Goal: Information Seeking & Learning: Learn about a topic

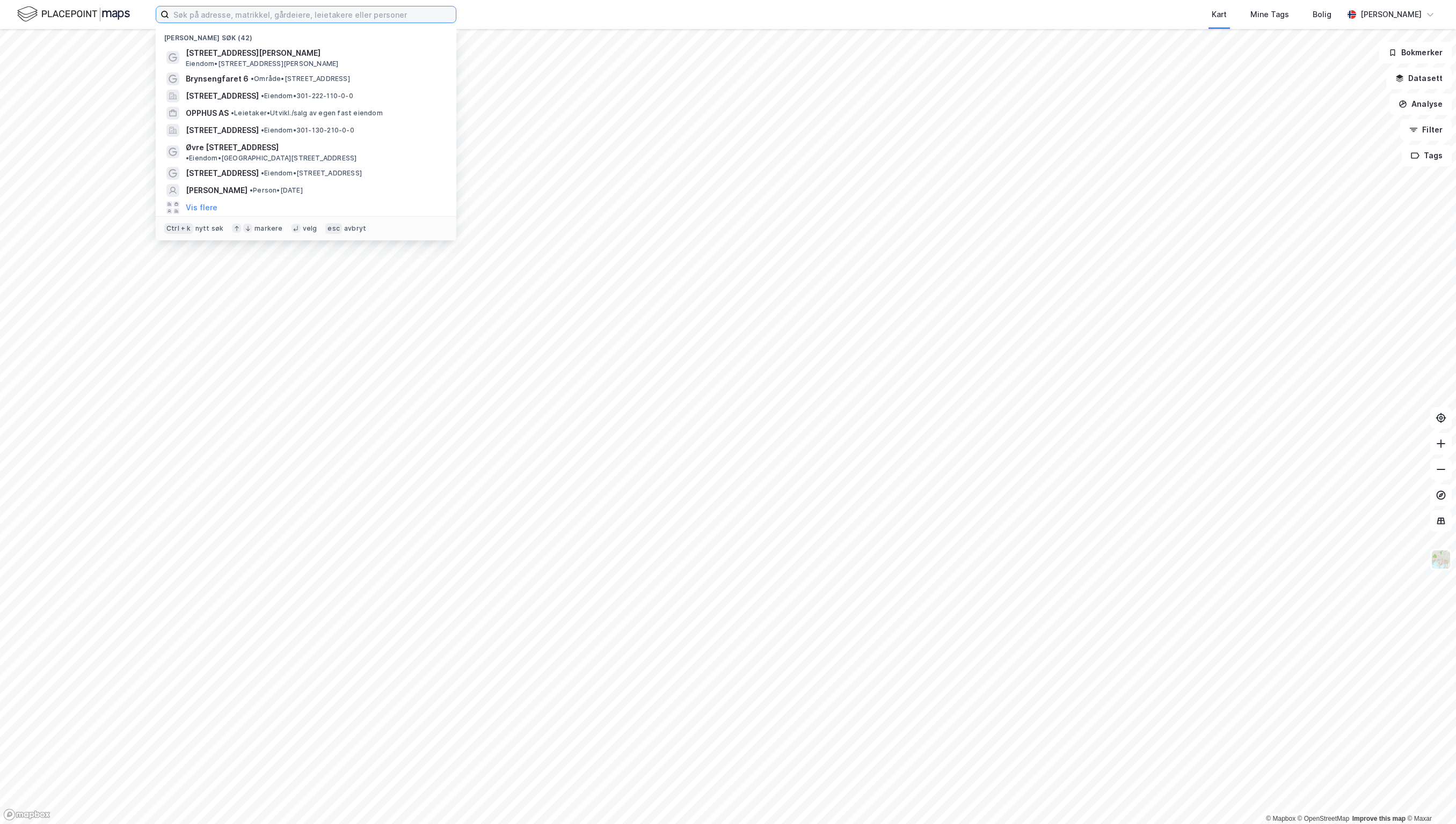
click at [248, 16] on input at bounding box center [312, 15] width 287 height 16
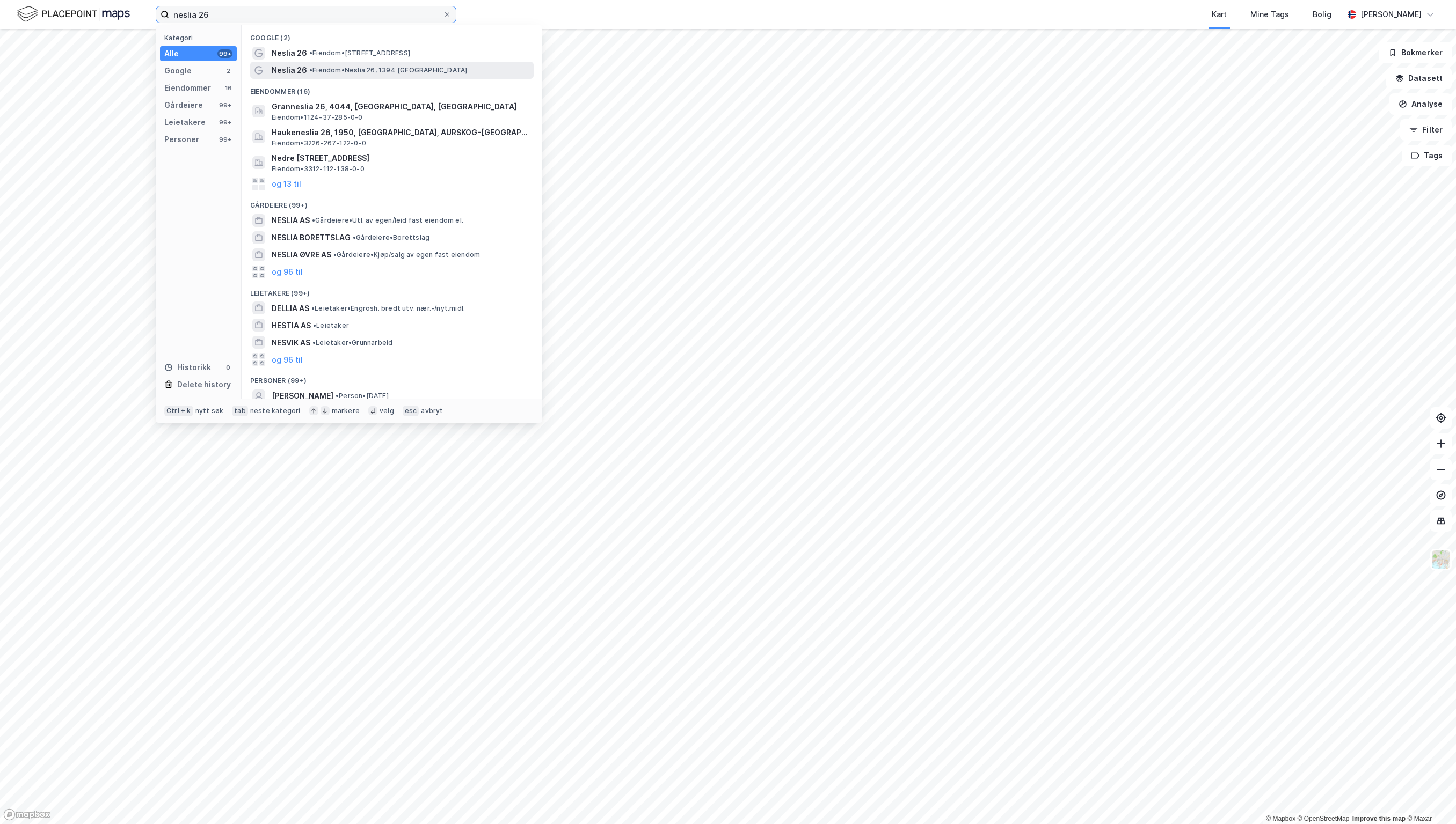
type input "neslia 26"
click at [319, 64] on div "Neslia 26 • [PERSON_NAME] 26, 1394 [GEOGRAPHIC_DATA]" at bounding box center [401, 70] width 260 height 13
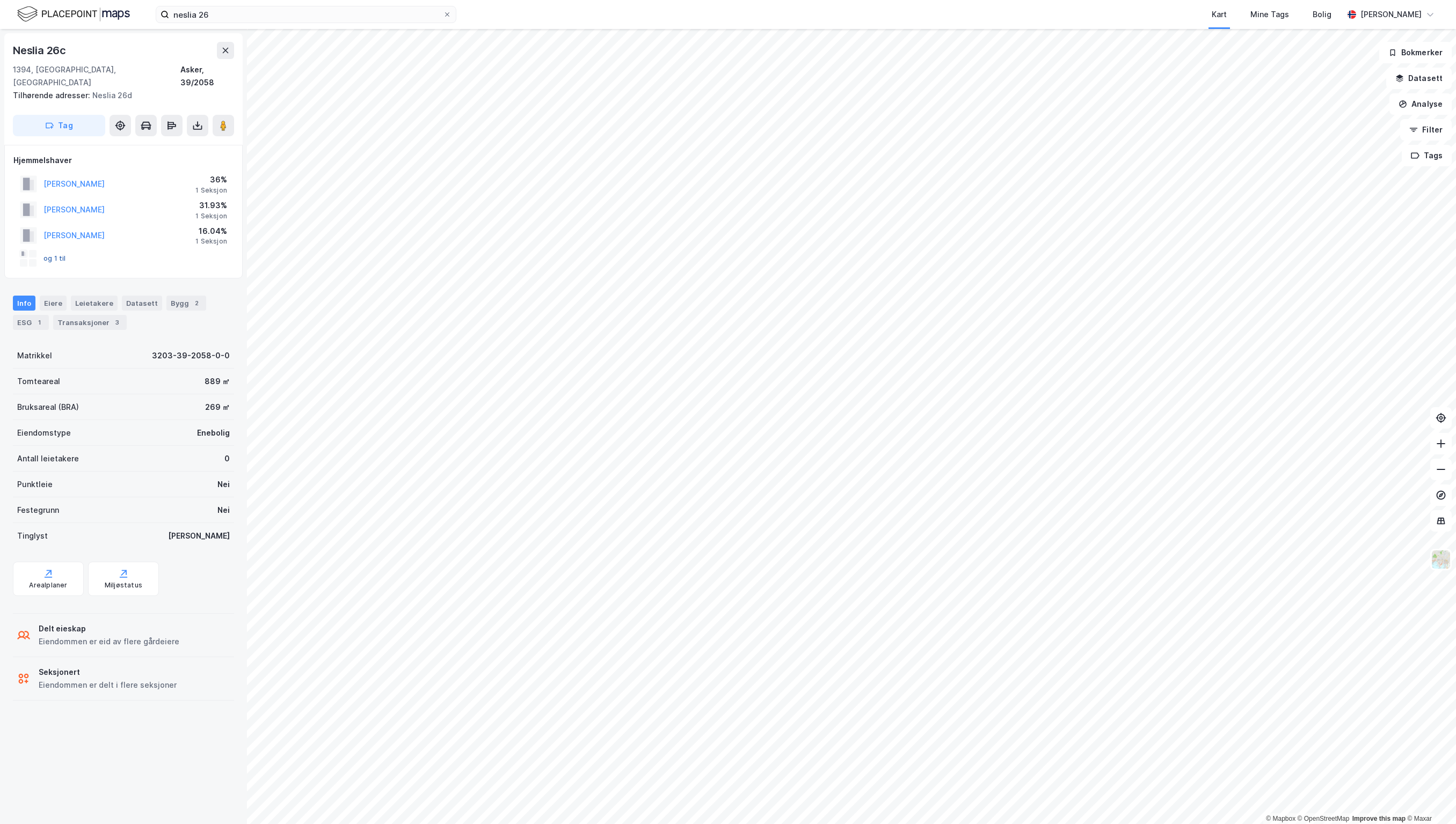
click at [0, 0] on button "og 1 til" at bounding box center [0, 0] width 0 height 0
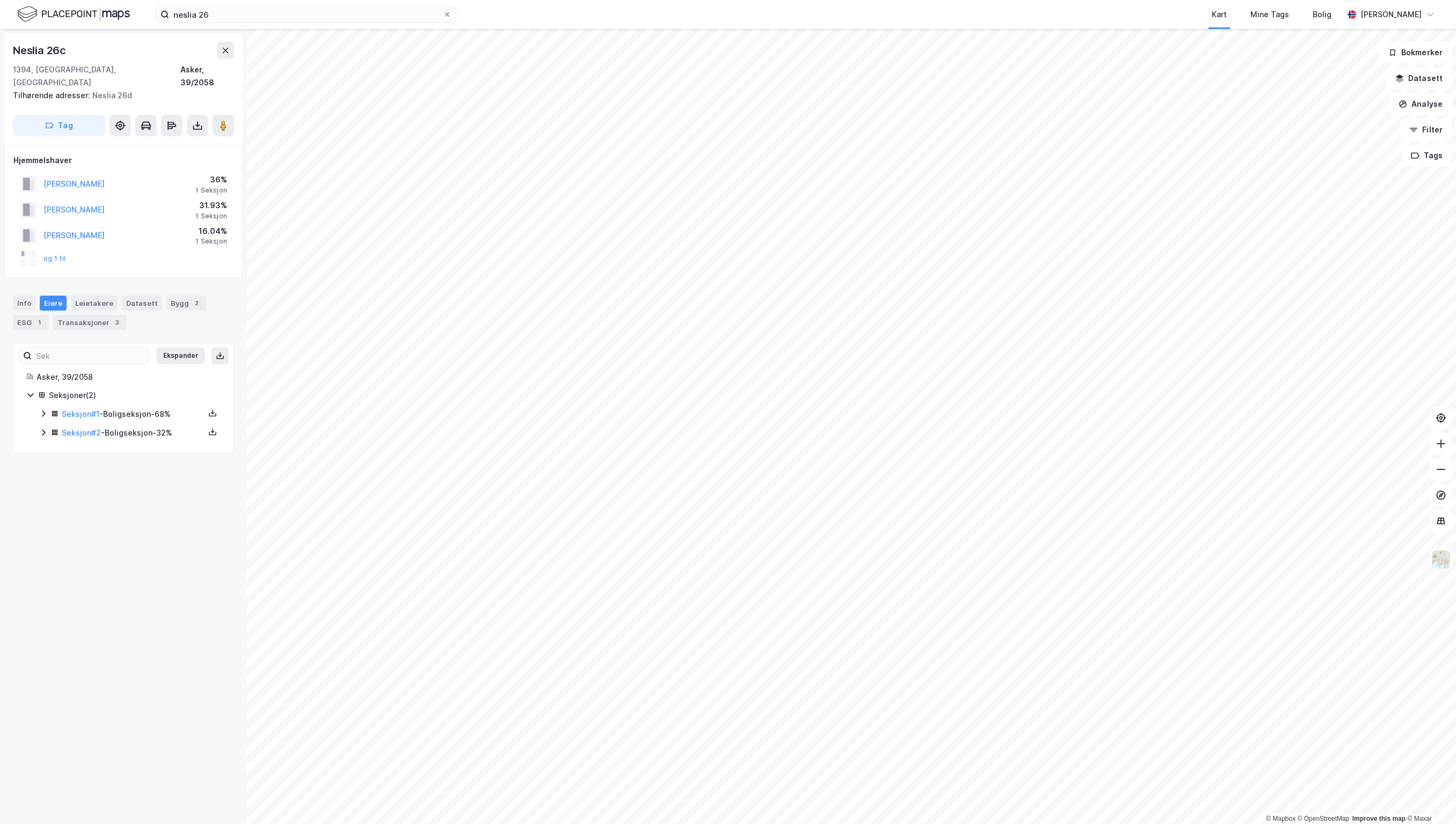
click at [43, 428] on icon at bounding box center [43, 432] width 9 height 9
click at [43, 410] on icon at bounding box center [43, 414] width 9 height 9
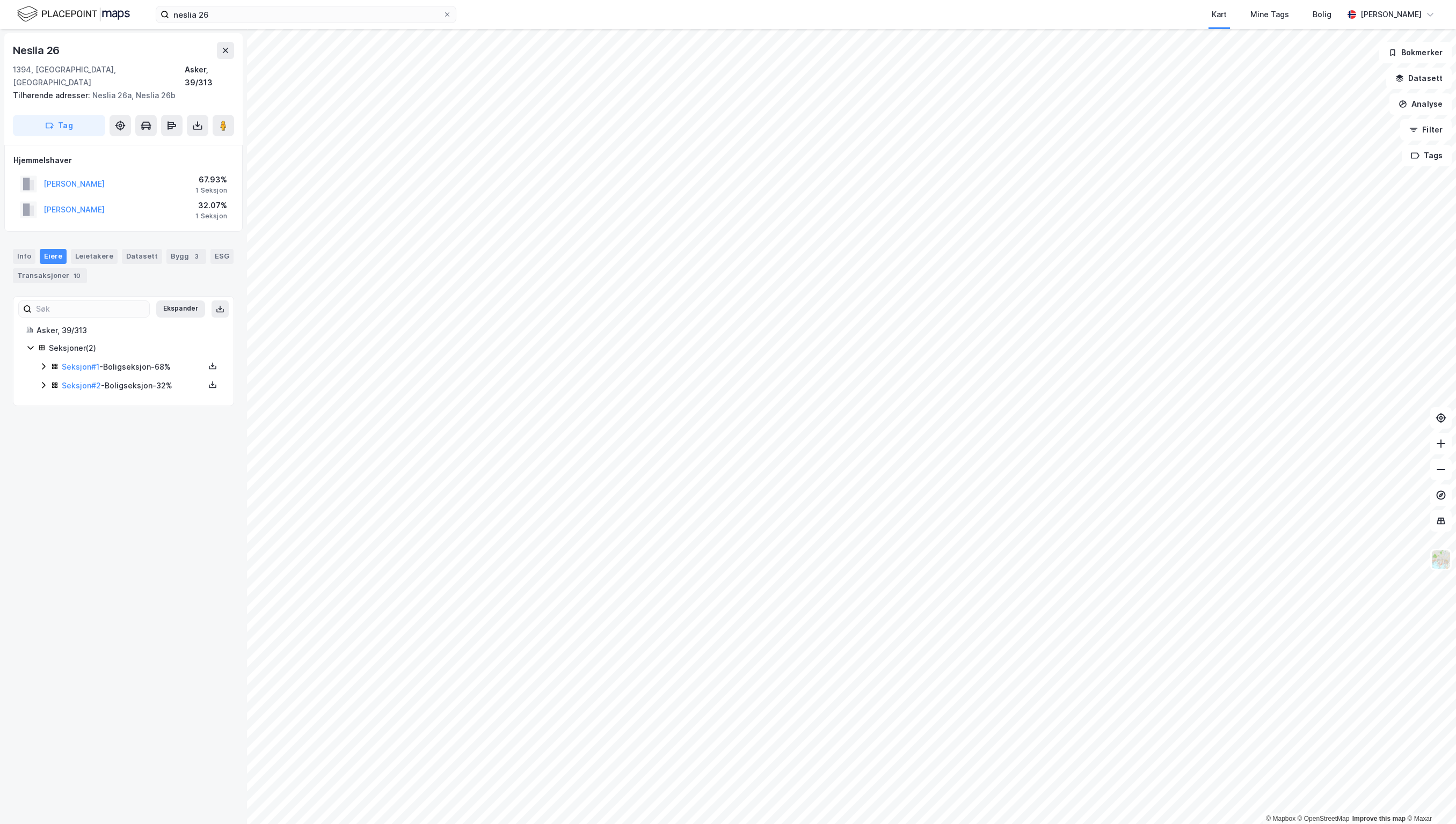
click at [41, 361] on div "Seksjon # 1 - Boligseksjon - 68%" at bounding box center [130, 367] width 182 height 13
click at [43, 417] on icon at bounding box center [43, 421] width 9 height 9
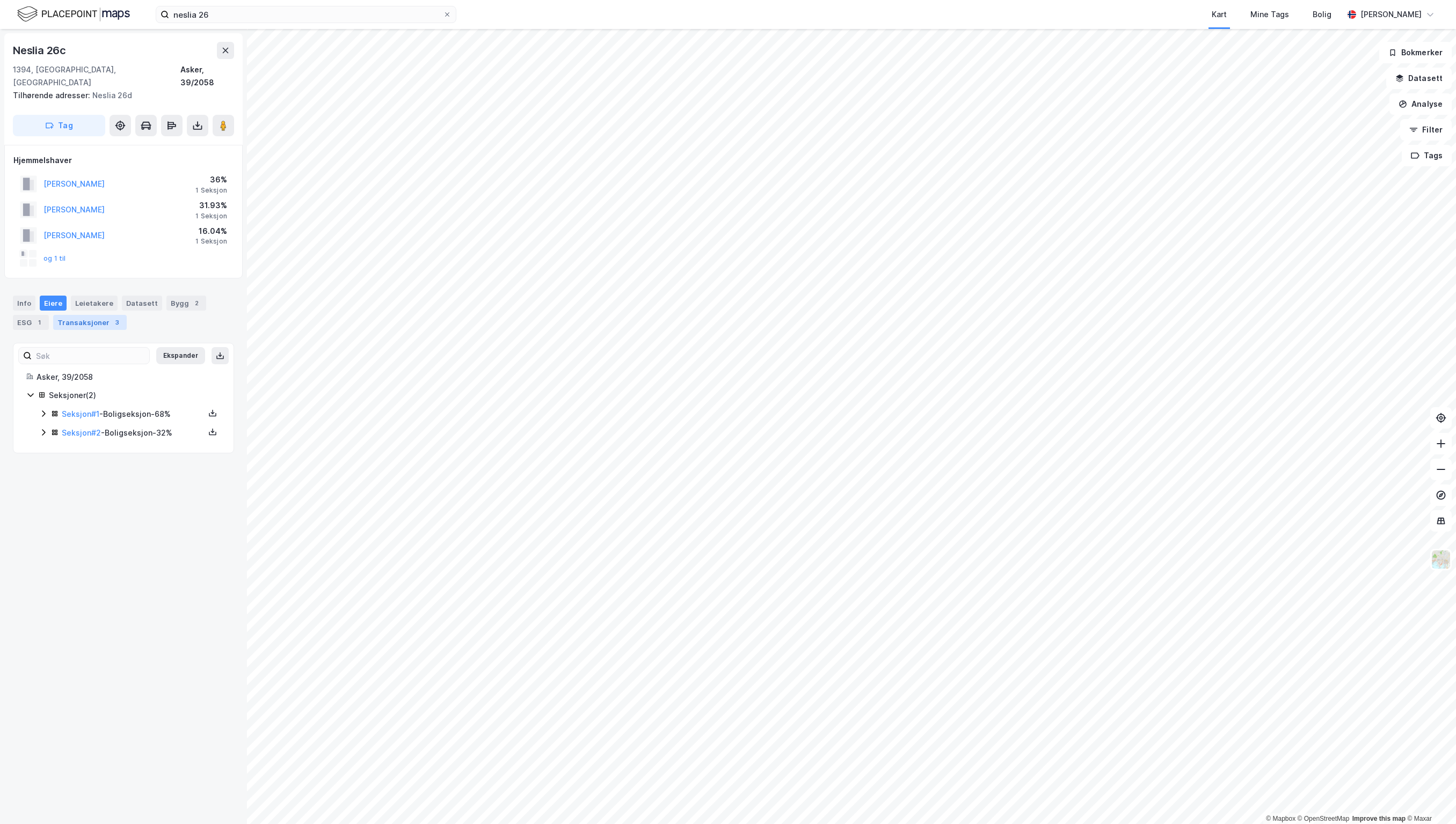
click at [83, 315] on div "Transaksjoner 3" at bounding box center [90, 323] width 74 height 15
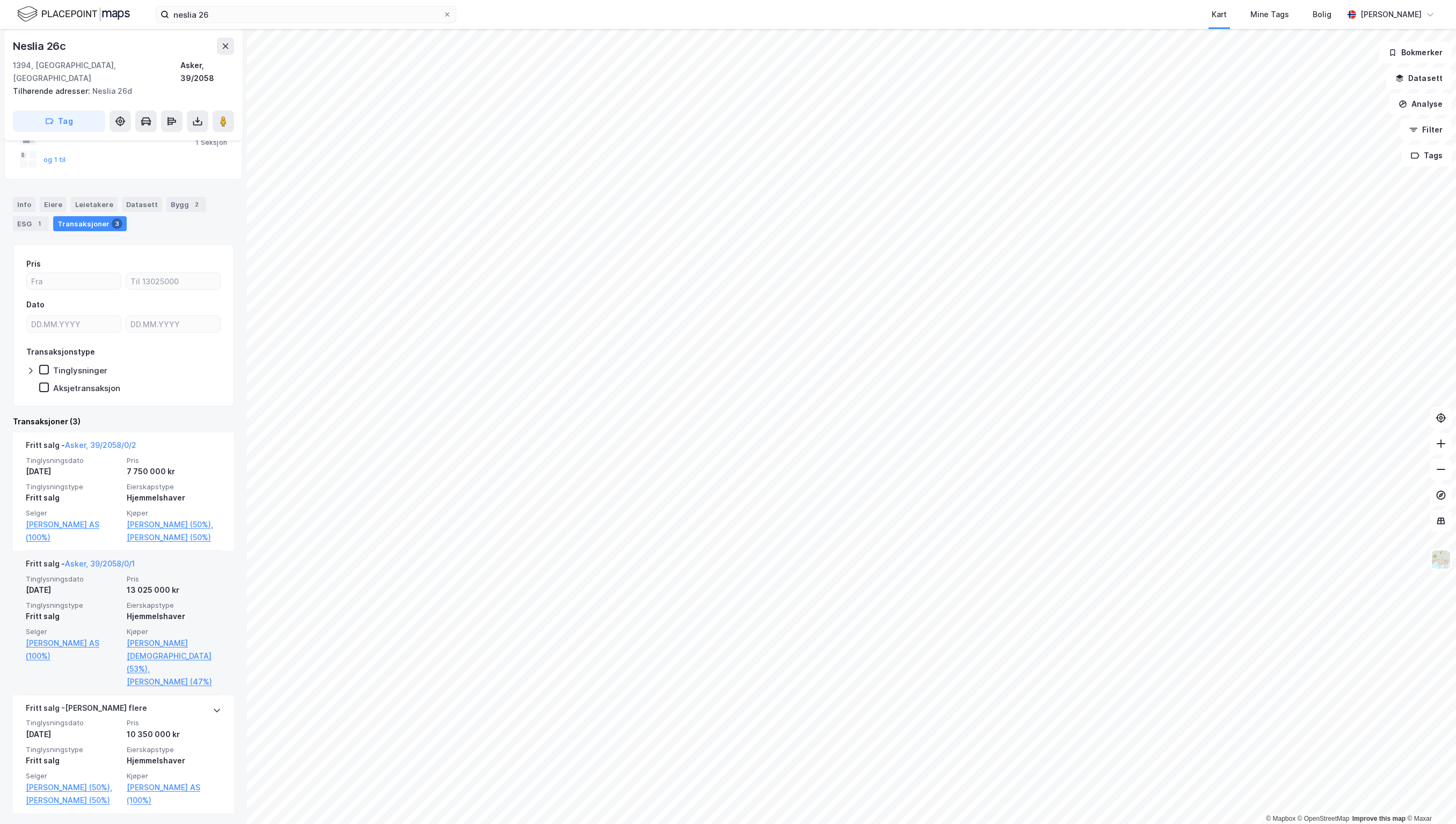
scroll to position [101, 0]
